Goal: Transaction & Acquisition: Purchase product/service

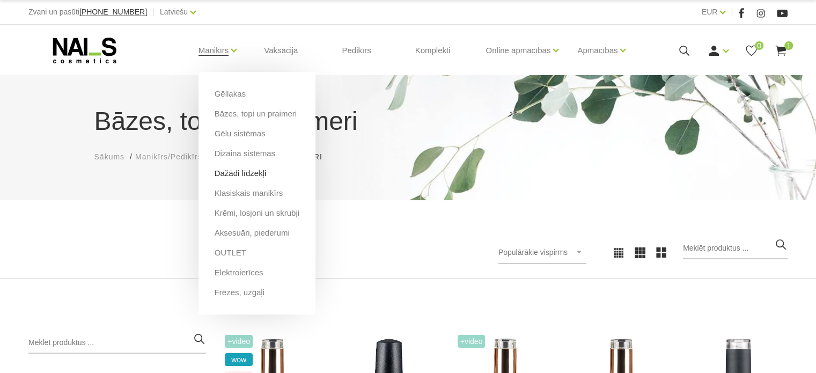
click at [245, 172] on link "Dažādi līdzekļi" at bounding box center [241, 173] width 52 height 12
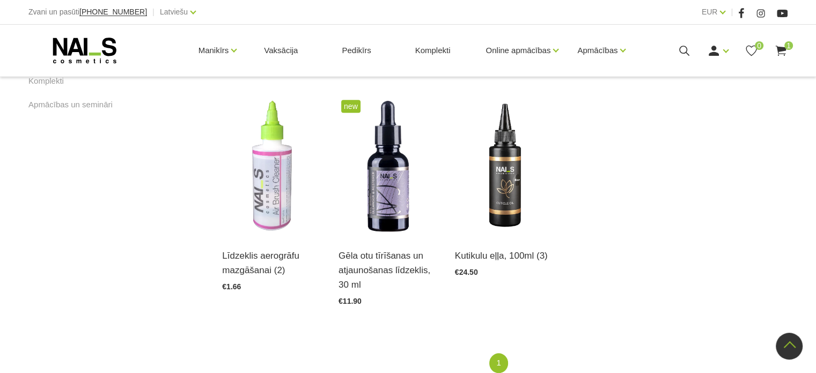
scroll to position [733, 0]
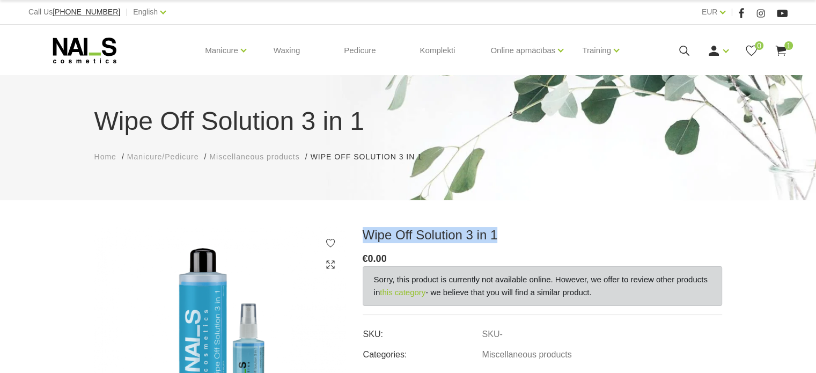
drag, startPoint x: 514, startPoint y: 240, endPoint x: 358, endPoint y: 233, distance: 155.7
click at [358, 233] on div "Wipe Off Solution 3 in 1 € 0.00 Sorry, this product is currently not available …" at bounding box center [542, 361] width 375 height 269
copy h3 "Wipe Off Solution 3 in 1"
click at [395, 291] on link "this category" at bounding box center [403, 292] width 46 height 13
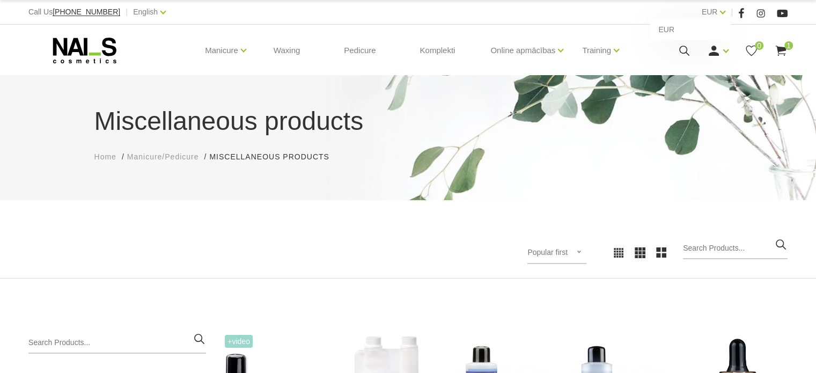
click at [718, 13] on div "EUR EUR" at bounding box center [714, 11] width 24 height 13
click at [718, 12] on link "EUR" at bounding box center [710, 11] width 16 height 13
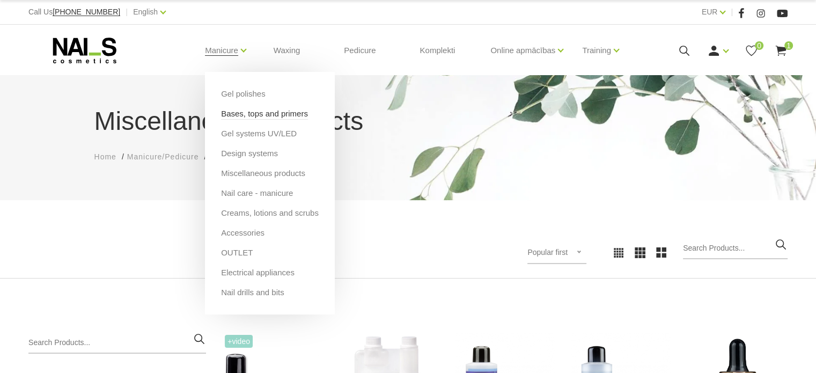
click at [247, 117] on link "Bases, tops and primers" at bounding box center [264, 114] width 87 height 12
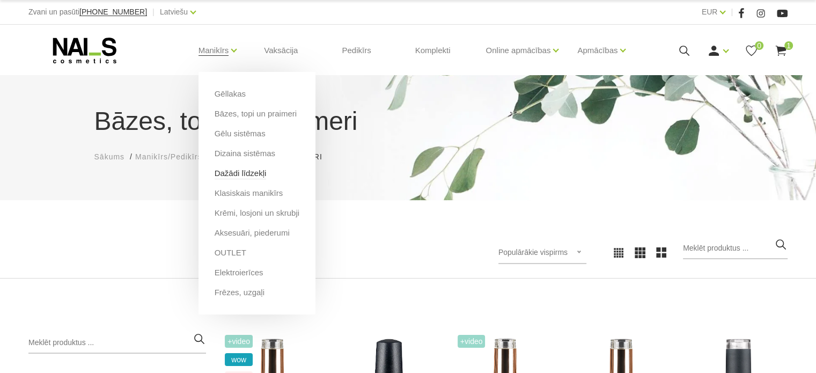
click at [237, 173] on link "Dažādi līdzekļi" at bounding box center [241, 173] width 52 height 12
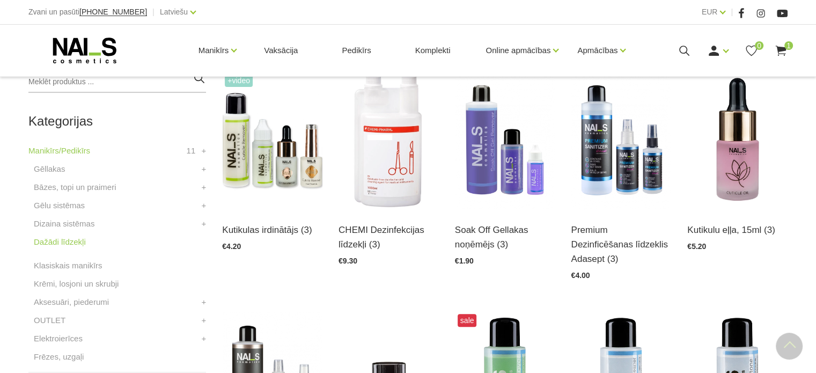
scroll to position [262, 0]
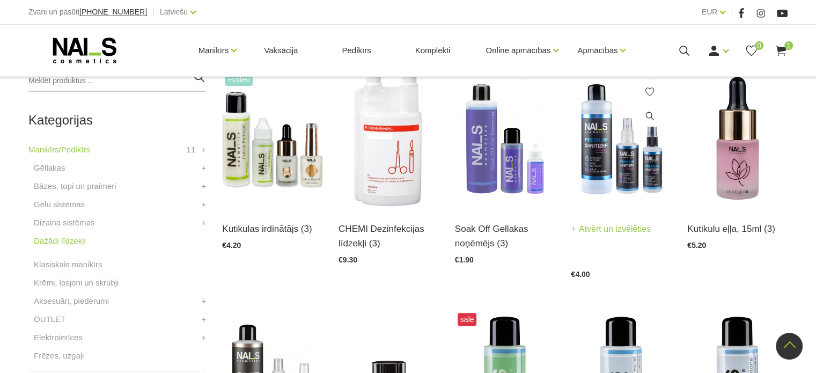
click at [620, 155] on img at bounding box center [621, 139] width 100 height 138
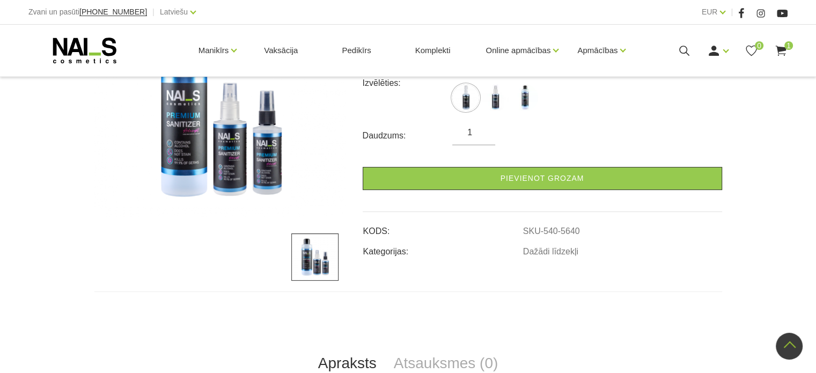
scroll to position [205, 0]
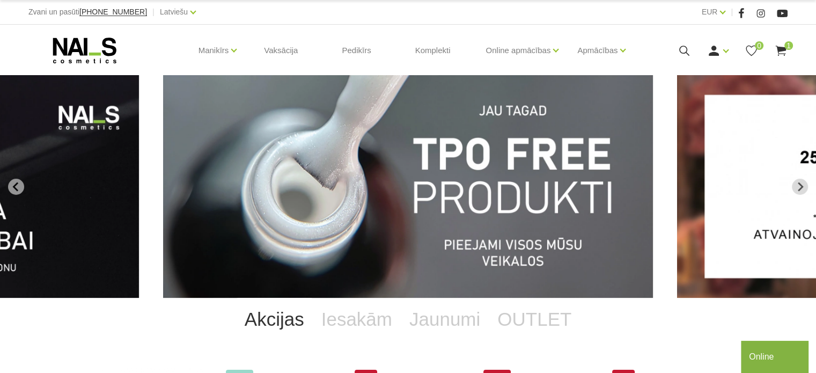
click at [553, 146] on img "1 of 13" at bounding box center [408, 186] width 490 height 223
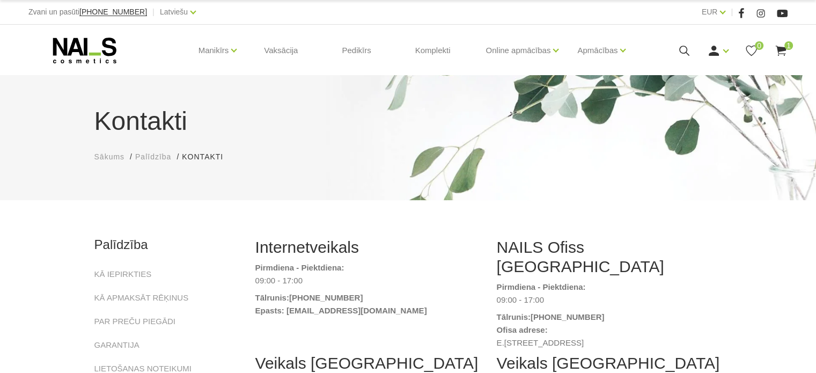
drag, startPoint x: 823, startPoint y: 50, endPoint x: 823, endPoint y: 33, distance: 17.7
click at [815, 33] on html "Zvani un pasūti [PHONE_NUMBER] | Latviešu Latviešu Russian English EUR EUR | Ma…" at bounding box center [408, 186] width 816 height 373
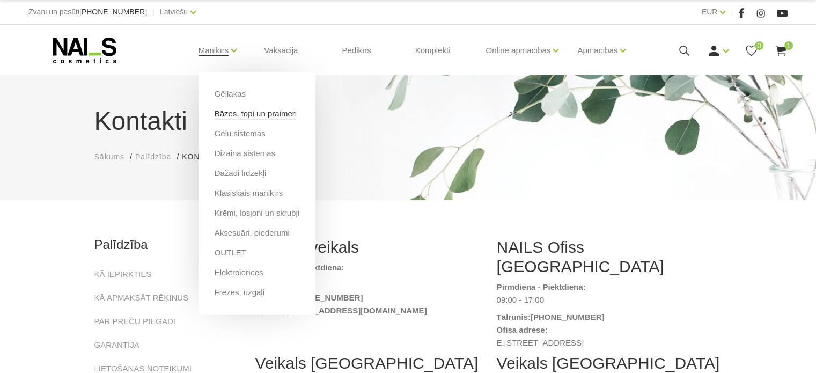
click at [235, 115] on link "Bāzes, topi un praimeri" at bounding box center [256, 114] width 82 height 12
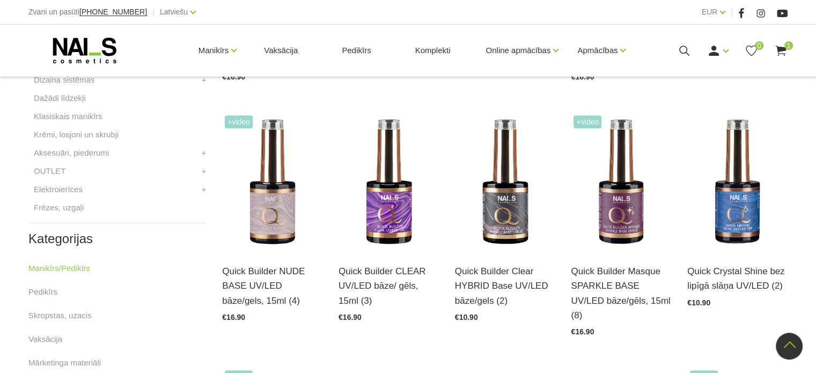
scroll to position [468, 0]
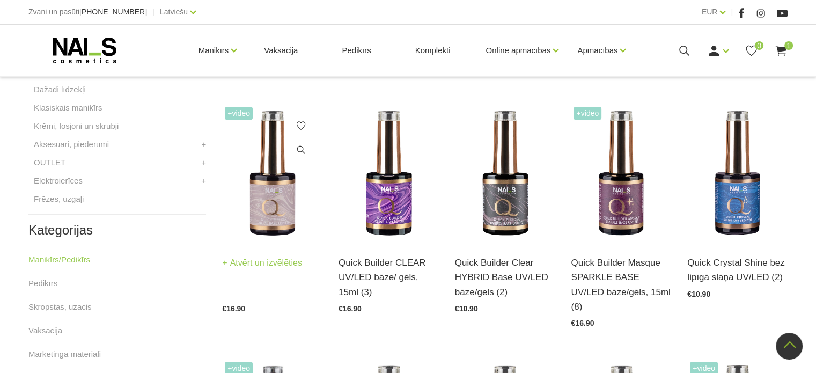
drag, startPoint x: 210, startPoint y: 245, endPoint x: 260, endPoint y: 272, distance: 56.9
click at [279, 290] on h3 "Quick Builder NUDE BASE UV/LED bāze/gels, 15ml (4)" at bounding box center [272, 277] width 100 height 44
click at [282, 218] on img at bounding box center [272, 173] width 100 height 138
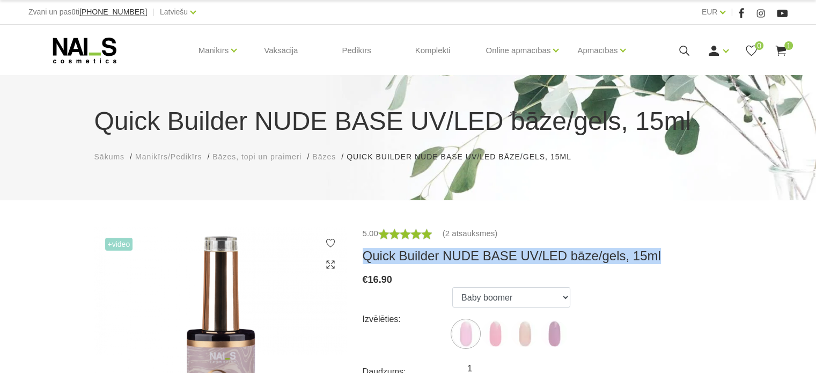
drag, startPoint x: 660, startPoint y: 254, endPoint x: 355, endPoint y: 256, distance: 304.6
click at [355, 256] on div "5.00 (2 atsauksmes) Quick Builder NUDE BASE UV/LED bāze/gels, 15ml € 16.90 Izvē…" at bounding box center [542, 361] width 375 height 269
copy h3 "Quick Builder NUDE BASE UV/LED bāze/gels, 15ml"
